Goal: Task Accomplishment & Management: Manage account settings

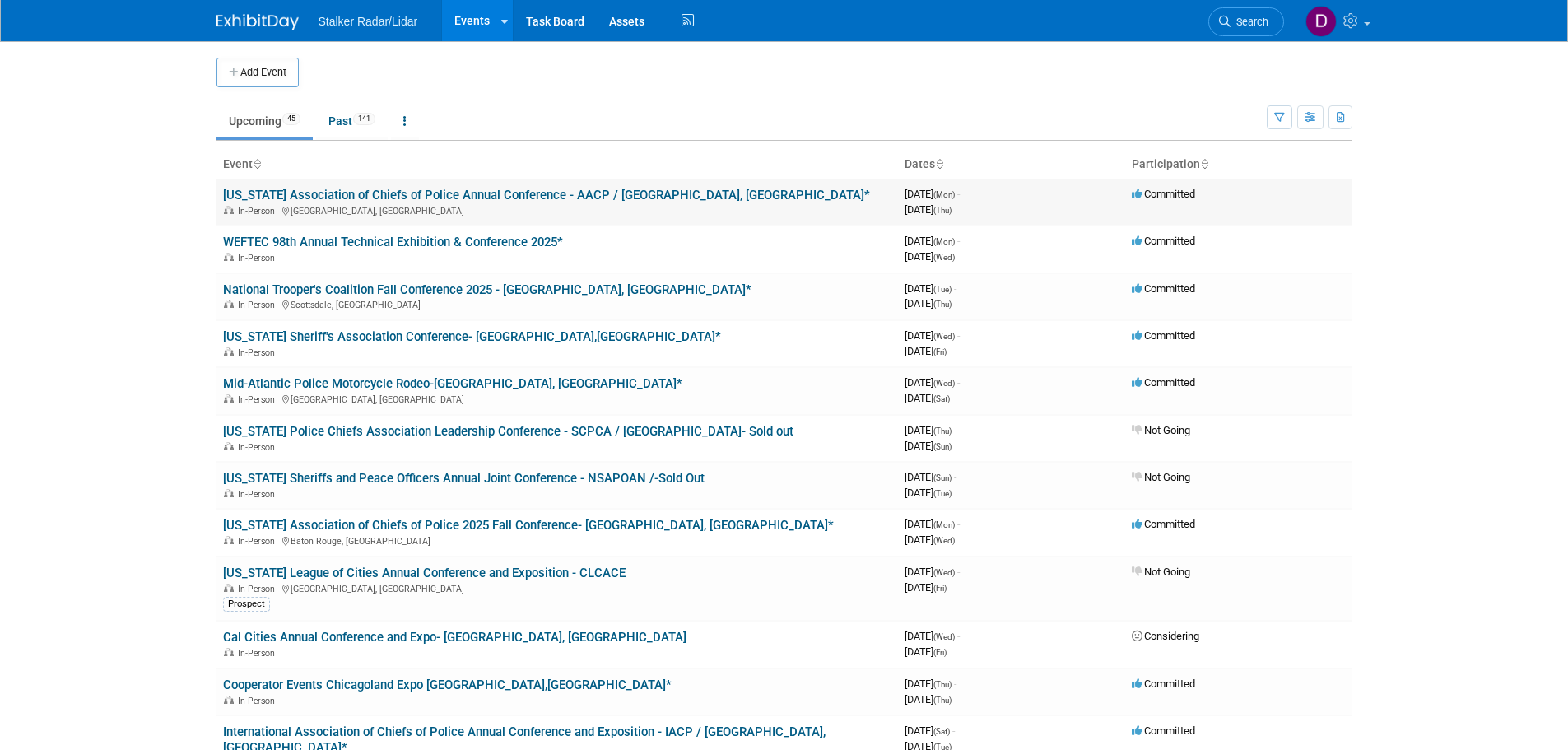
click at [437, 191] on link "[US_STATE] Association of Chiefs of Police Annual Conference - AACP / [GEOGRAPH…" at bounding box center [547, 194] width 648 height 14
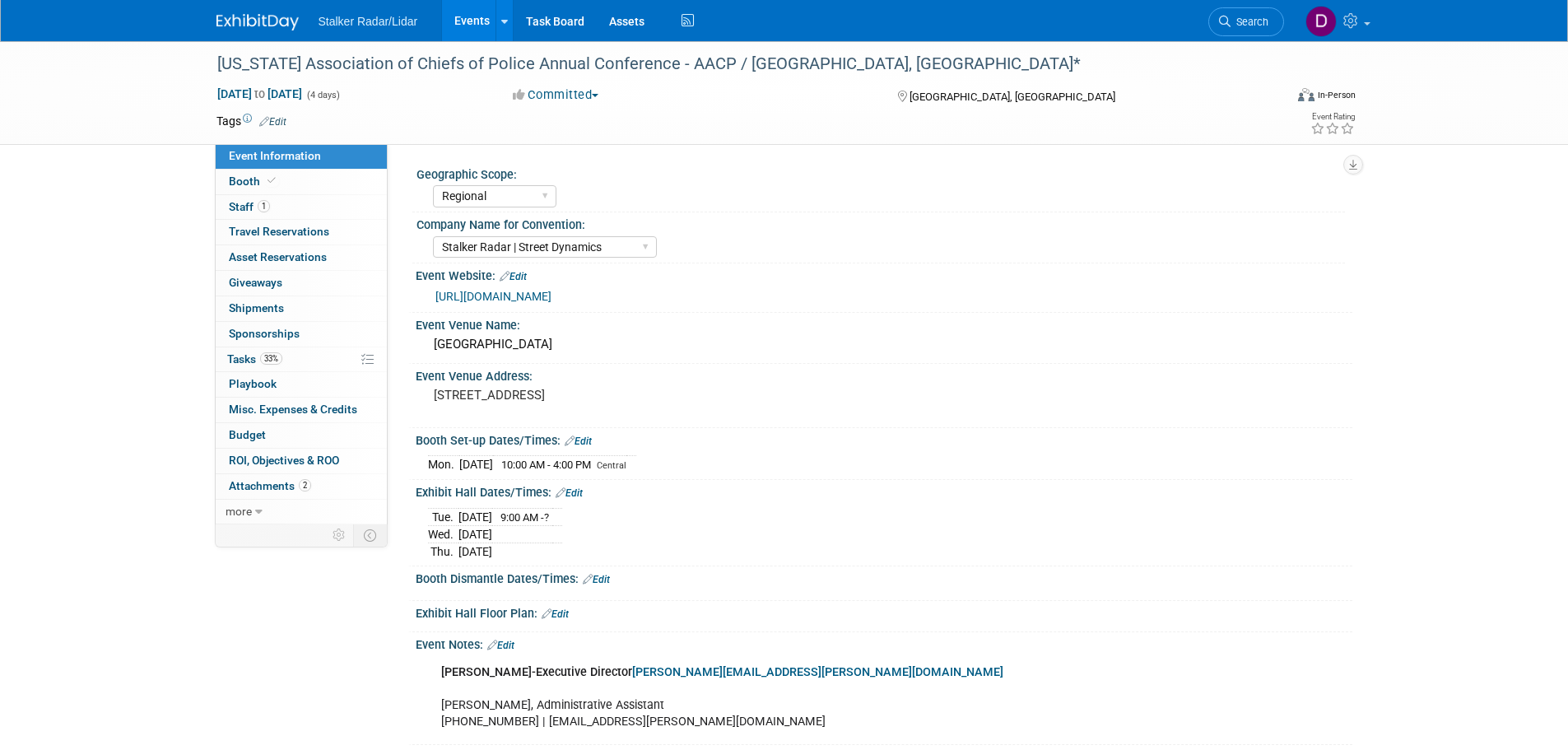
select select "Regional"
select select "Stalker Radar | Street Dynamics"
click at [263, 209] on span "1" at bounding box center [263, 206] width 12 height 12
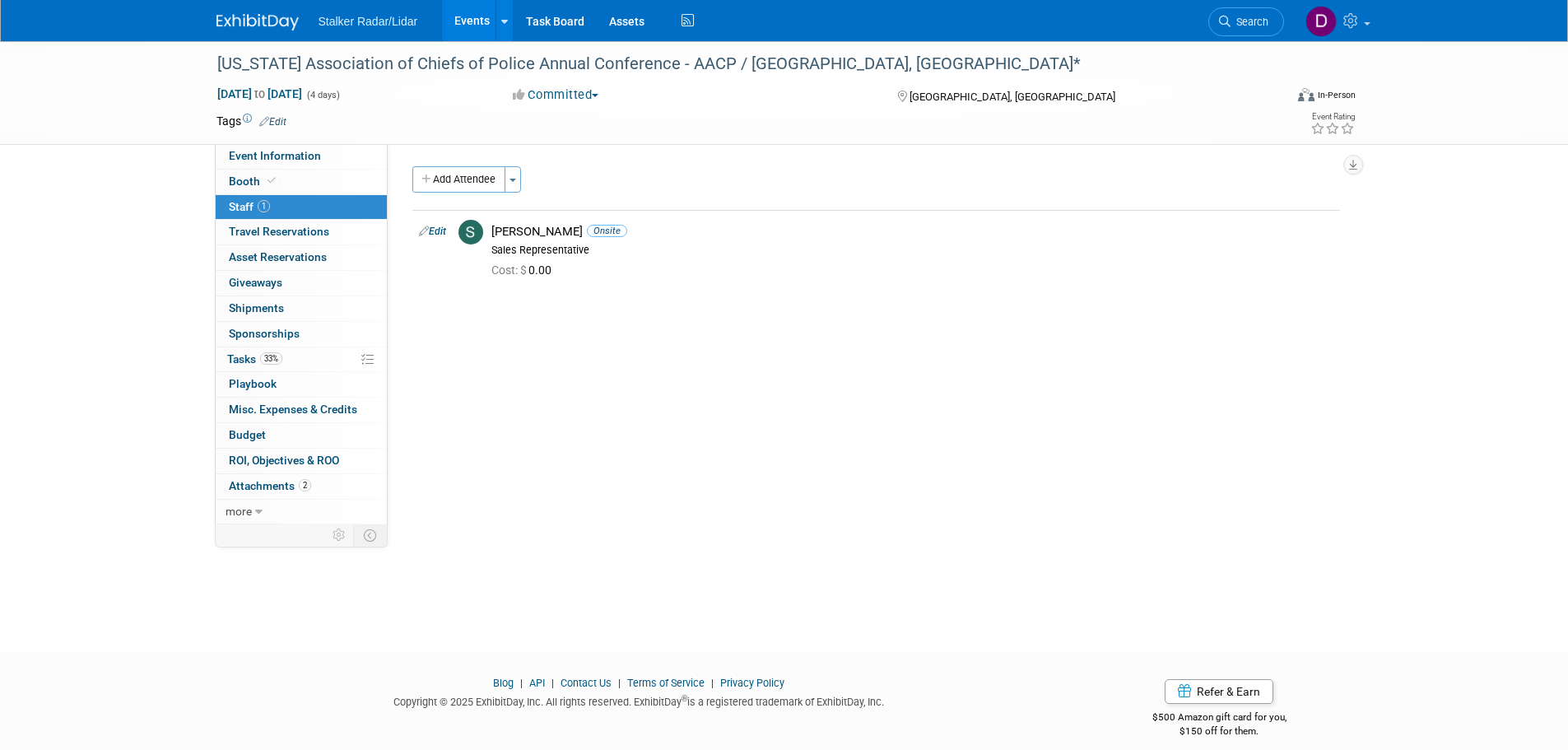
click at [264, 29] on img at bounding box center [258, 22] width 82 height 16
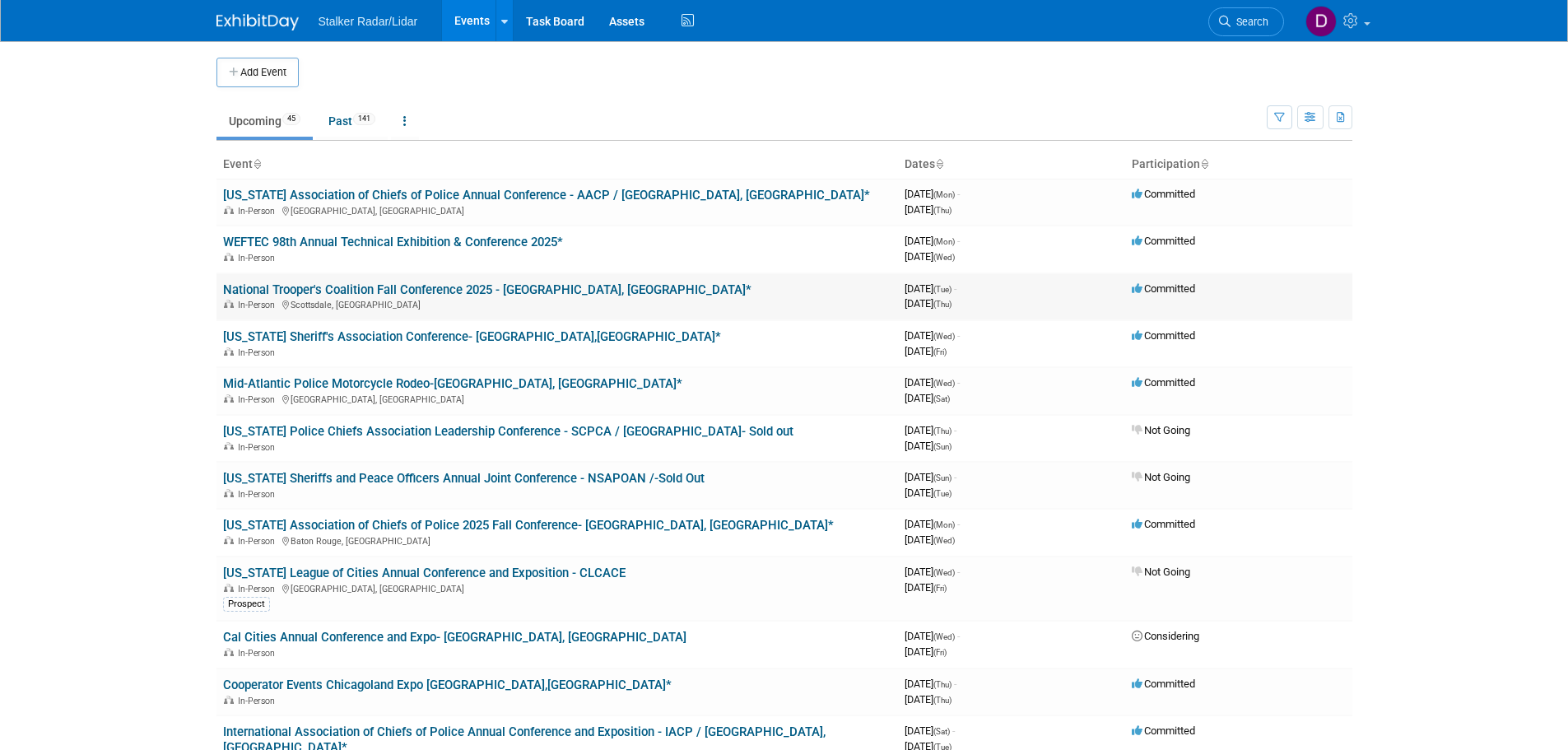
click at [354, 290] on link "National Trooper's Coalition Fall Conference 2025 - [GEOGRAPHIC_DATA], [GEOGRAP…" at bounding box center [488, 289] width 529 height 14
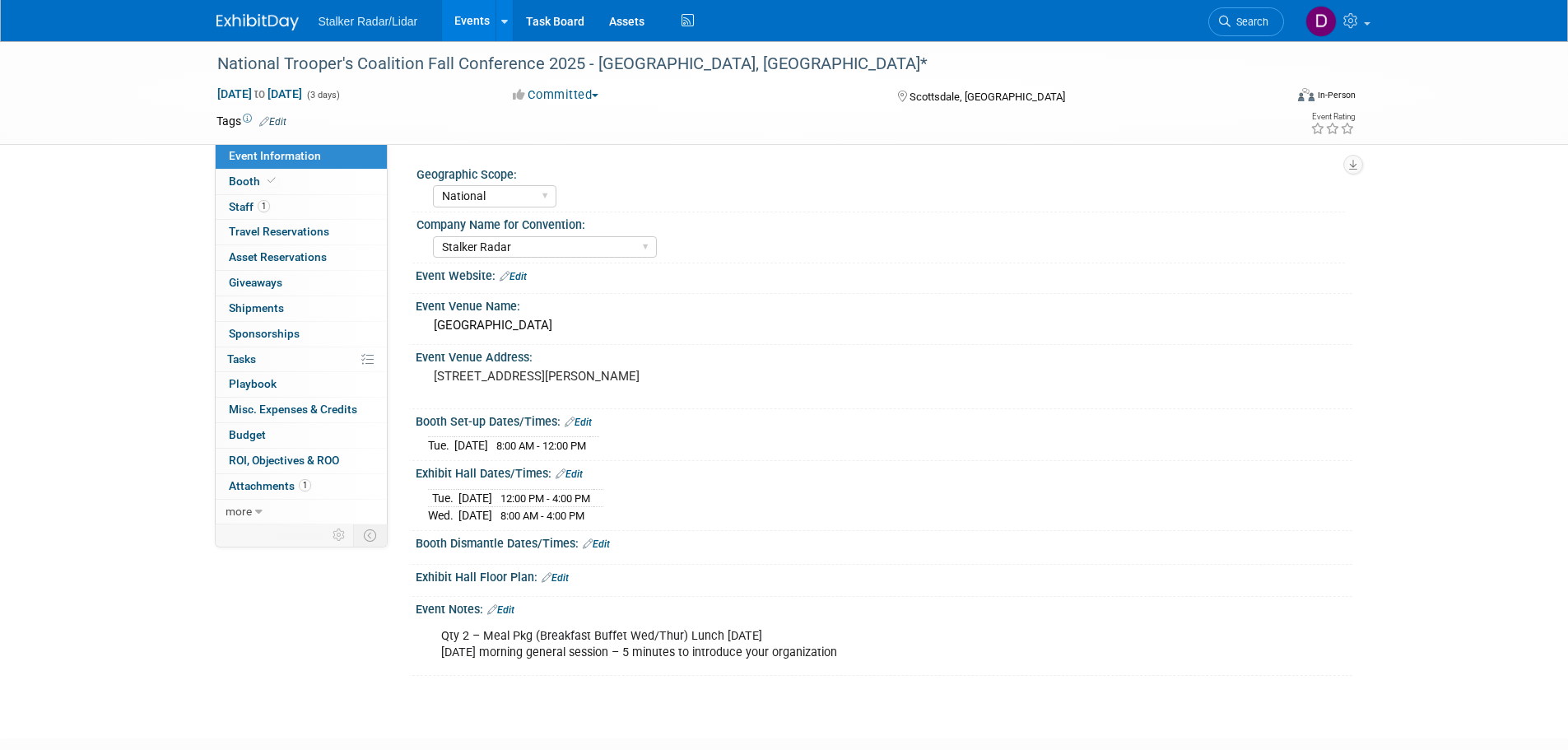
select select "National"
select select "Stalker Radar"
click at [245, 203] on span "Staff 1" at bounding box center [249, 207] width 41 height 13
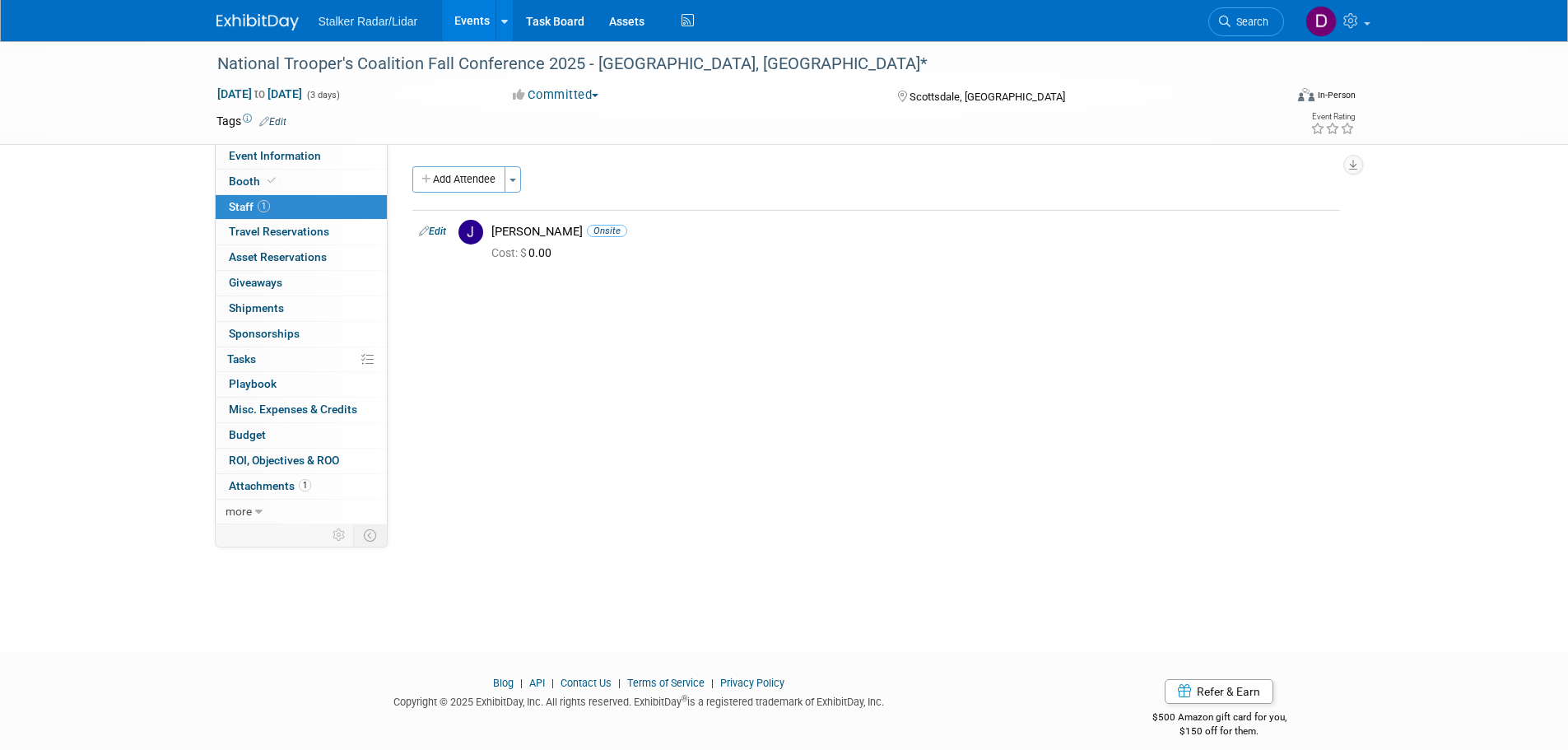
click at [282, 29] on img at bounding box center [258, 22] width 82 height 16
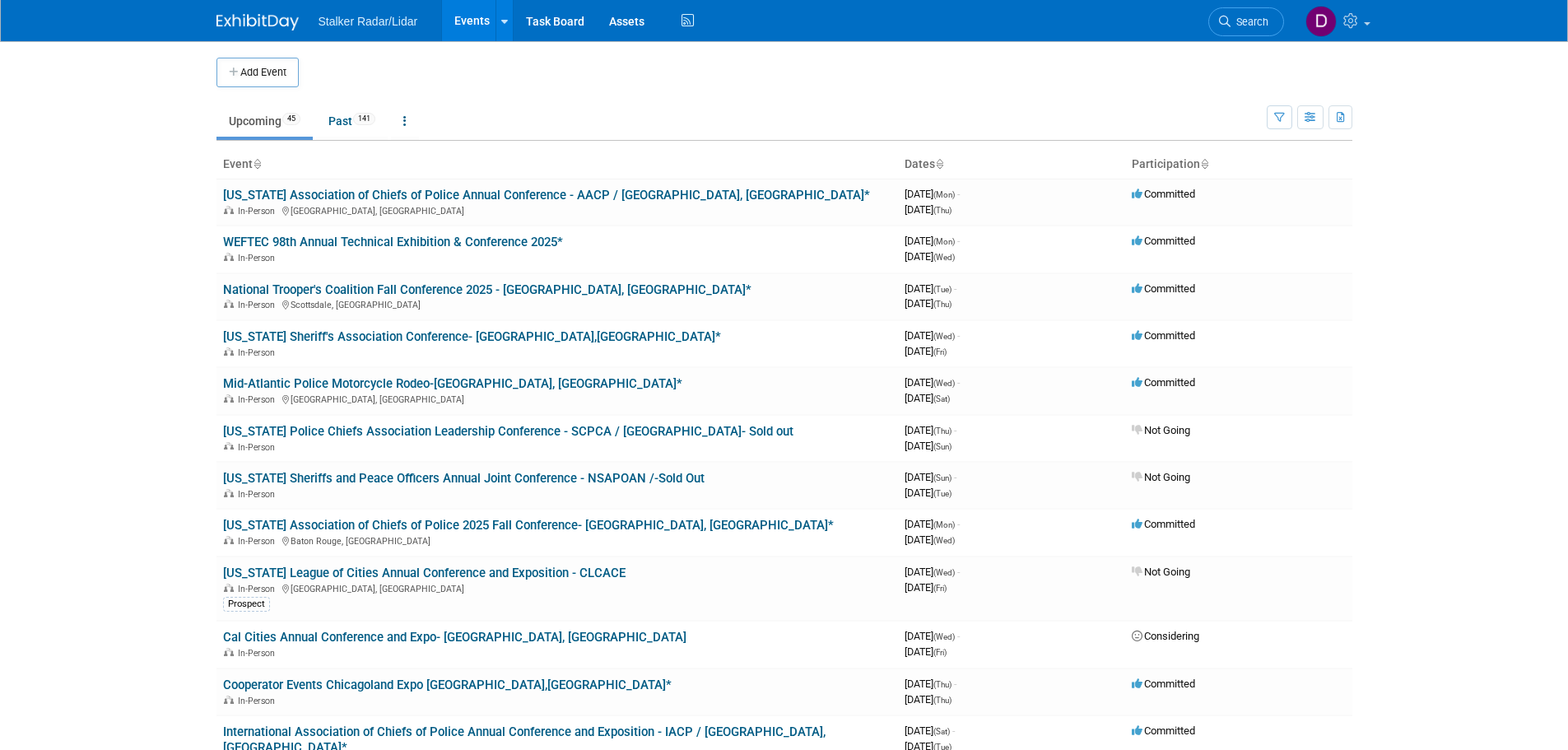
click at [1262, 119] on ul "Upcoming 45 Past 141 All Events 186 Past and Upcoming Grouped Annually Events g…" at bounding box center [741, 122] width 1051 height 37
click at [1273, 112] on button "button" at bounding box center [1280, 117] width 26 height 24
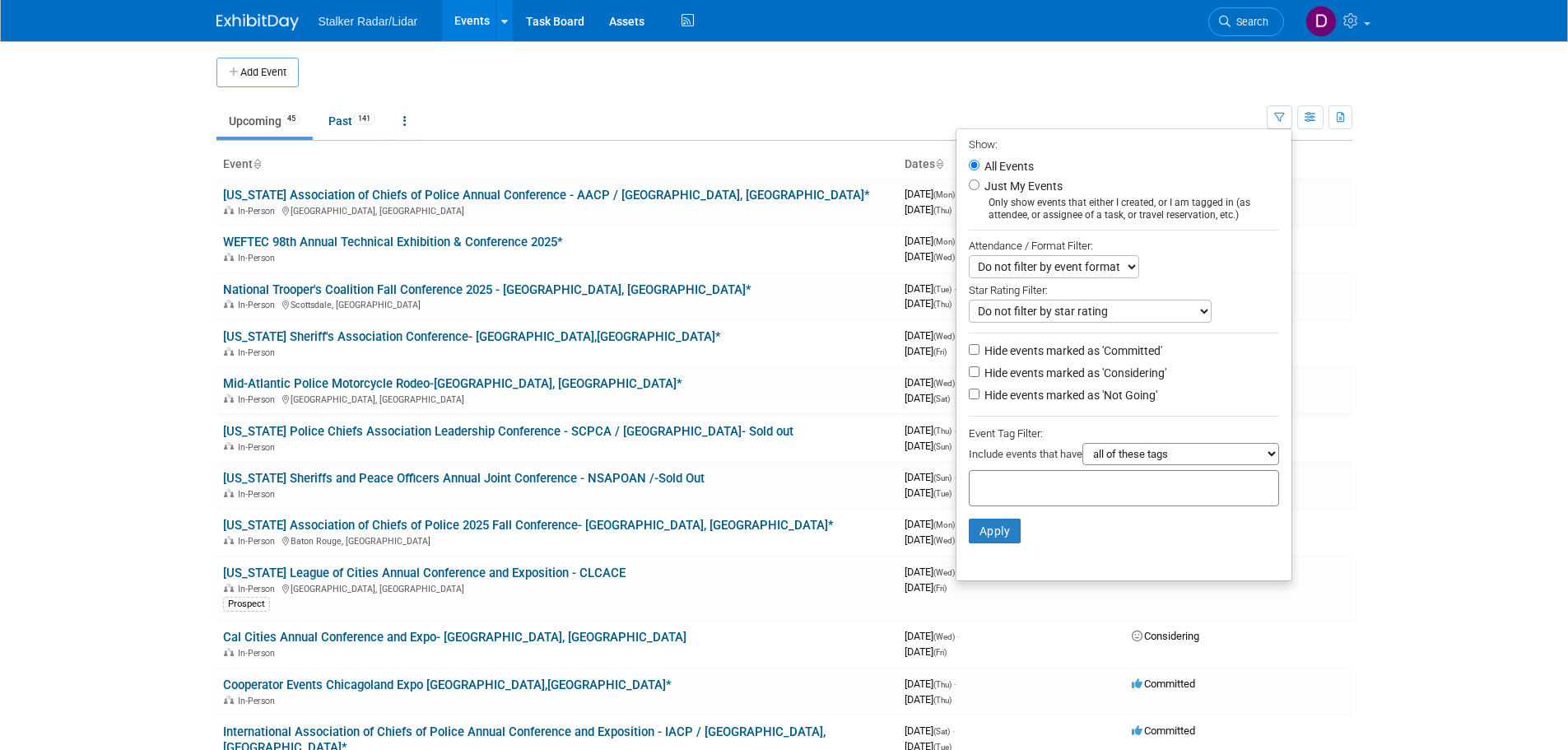
click at [1007, 190] on label "Just My Events" at bounding box center [1021, 186] width 81 height 16
click at [980, 190] on input "Just My Events" at bounding box center [974, 184] width 11 height 11
radio input "true"
click at [977, 543] on button "Apply" at bounding box center [995, 531] width 53 height 25
